Goal: Information Seeking & Learning: Understand process/instructions

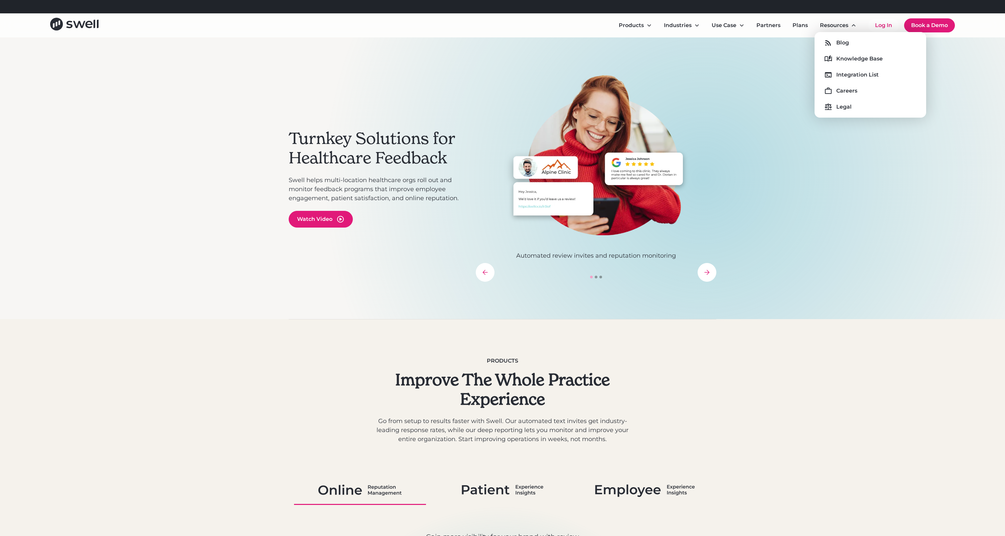
click at [858, 66] on div "Blog Knowledge Base Integration List Careers Legal" at bounding box center [870, 74] width 101 height 75
click at [861, 61] on div "Knowledge Base" at bounding box center [860, 59] width 46 height 8
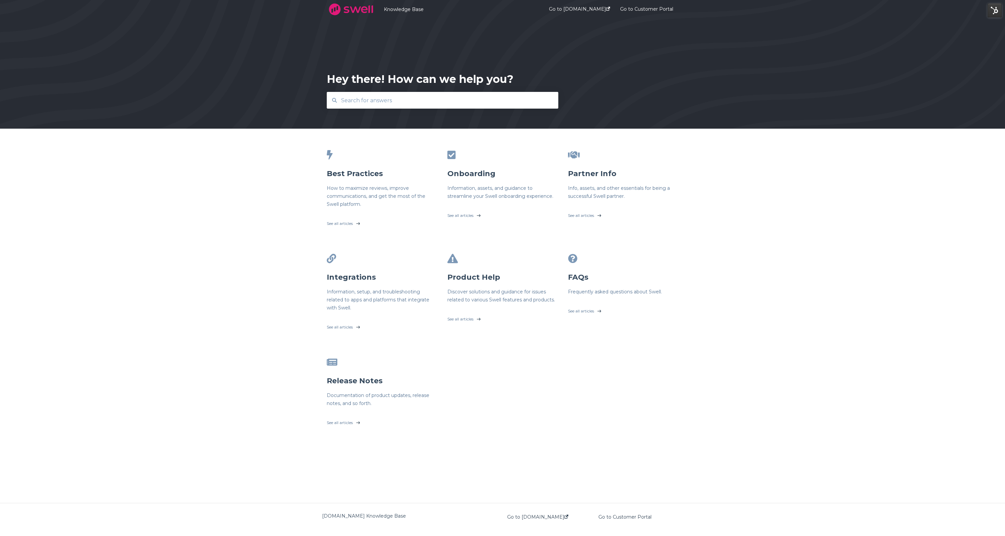
click at [433, 99] on input "text" at bounding box center [442, 100] width 211 height 14
type input "sending mass messages"
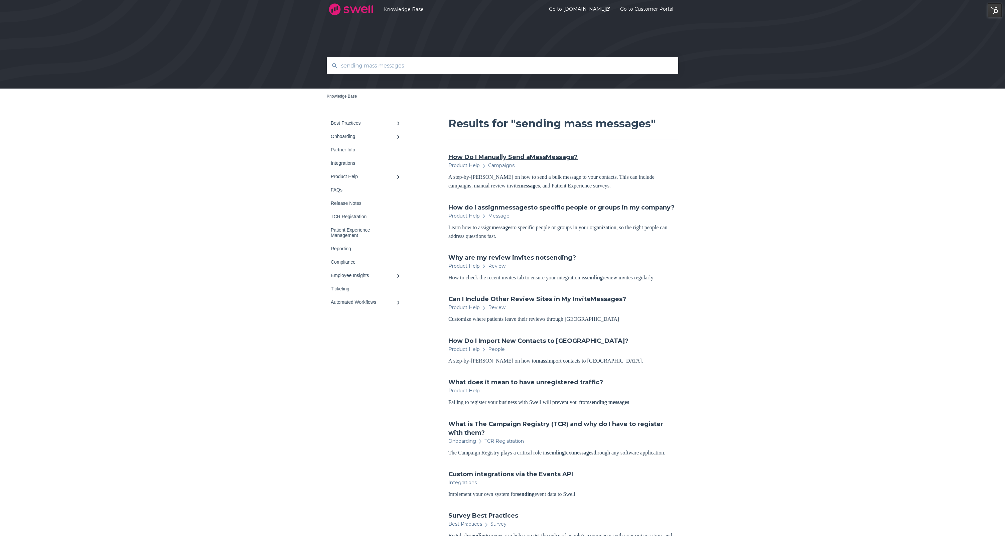
click at [474, 156] on link "How Do I Manually Send a Mass Message?" at bounding box center [513, 157] width 129 height 9
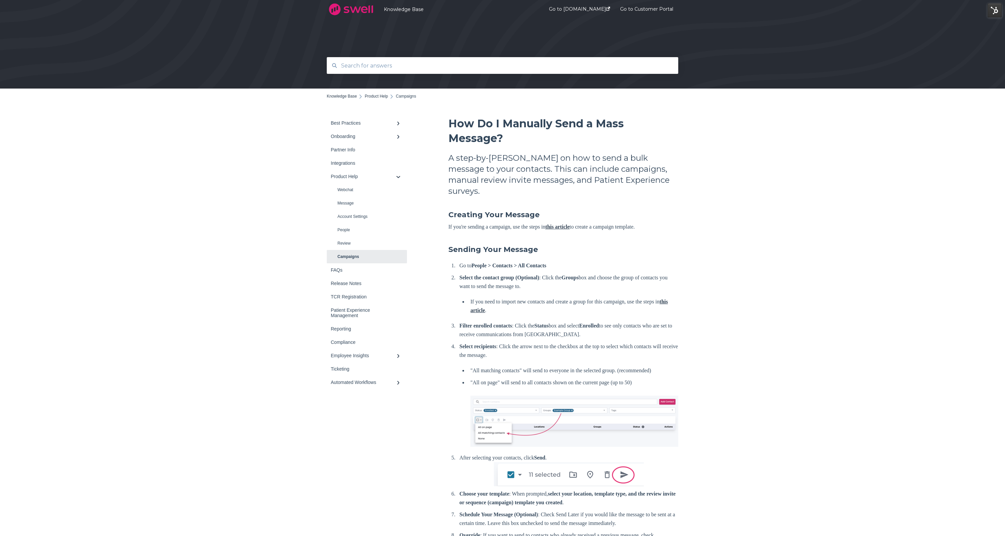
click at [497, 299] on link "this article" at bounding box center [570, 306] width 198 height 14
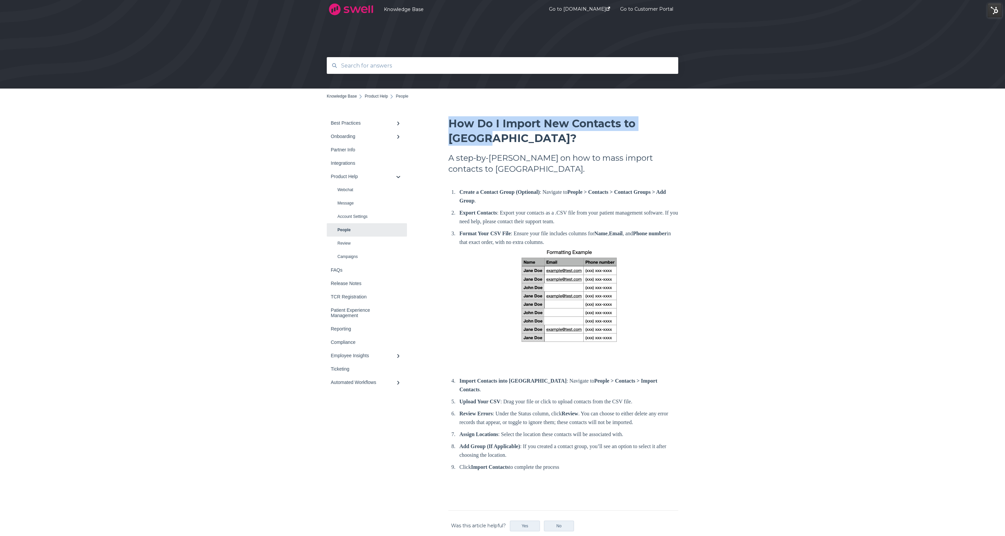
drag, startPoint x: 448, startPoint y: 122, endPoint x: 680, endPoint y: 119, distance: 232.0
click at [680, 119] on div "Back to home Knowledge Base Product Help People" at bounding box center [502, 367] width 365 height 557
copy span "How Do I Import New Contacts to Swell?"
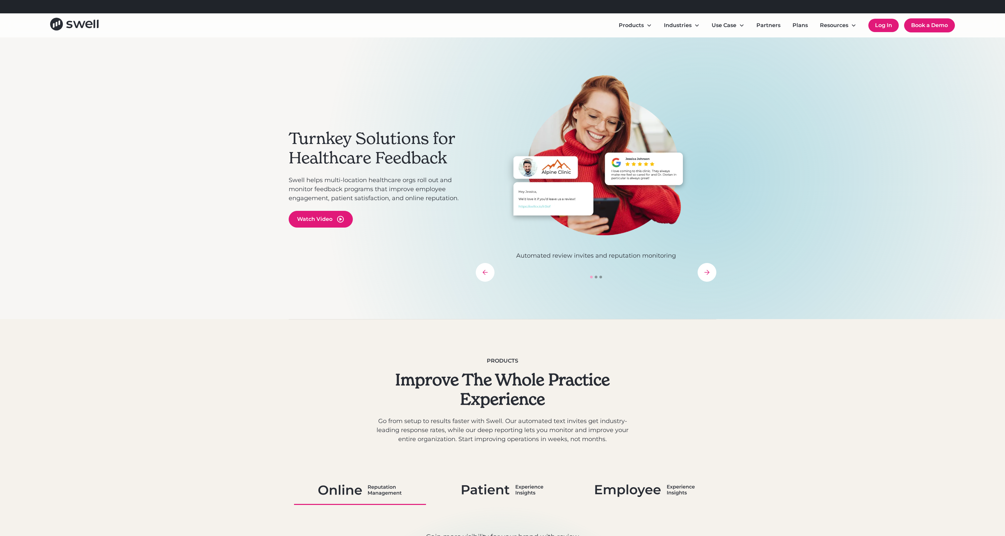
click at [880, 25] on link "Log In" at bounding box center [884, 25] width 30 height 13
